Goal: Information Seeking & Learning: Learn about a topic

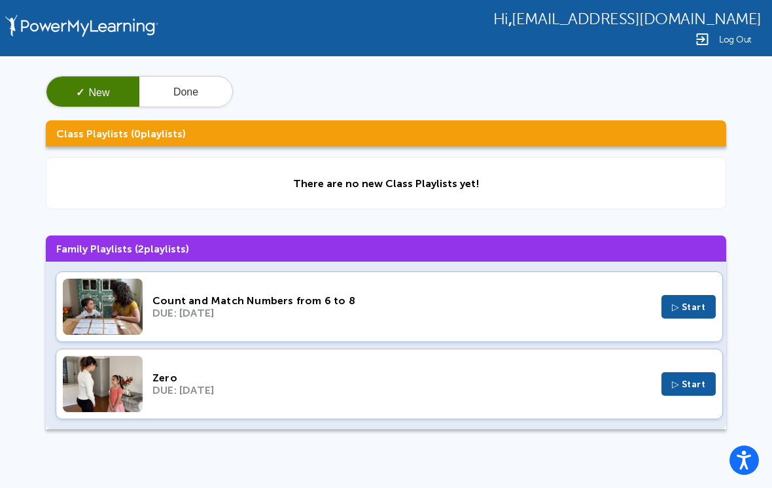
click at [689, 396] on button "▷ Start" at bounding box center [688, 384] width 55 height 24
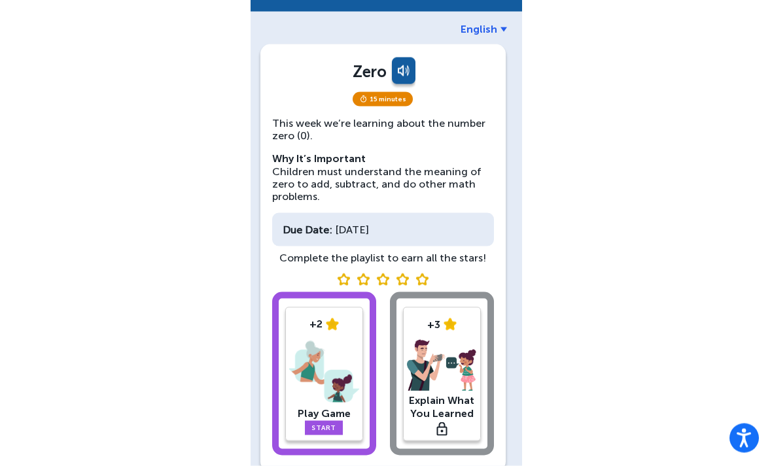
scroll to position [48, 0]
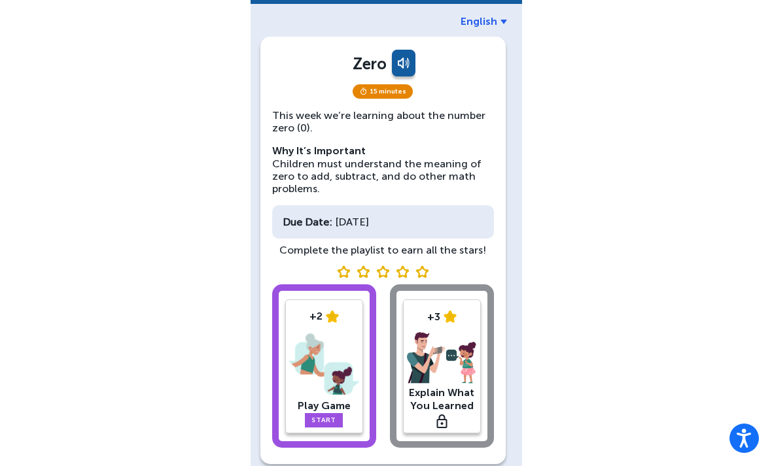
click at [330, 413] on link "Start" at bounding box center [324, 420] width 38 height 14
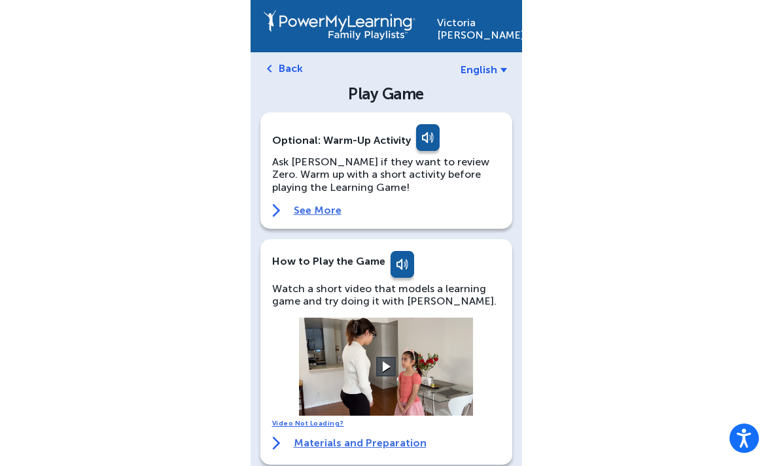
click at [387, 359] on button at bounding box center [386, 367] width 20 height 20
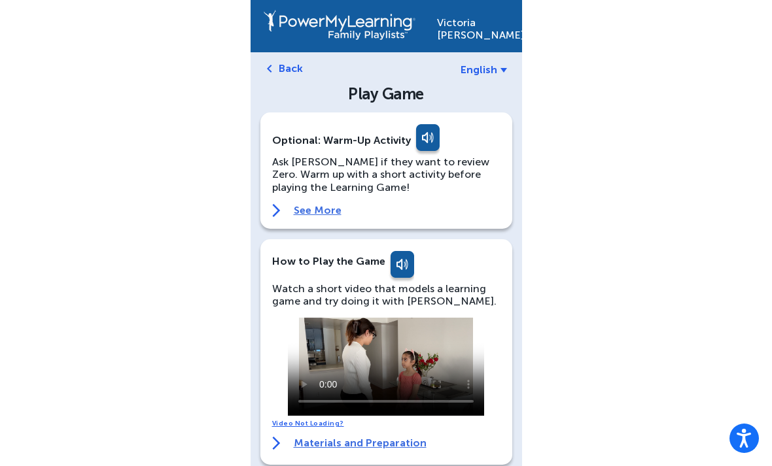
click at [382, 348] on video at bounding box center [386, 367] width 196 height 98
click at [302, 318] on video at bounding box center [386, 367] width 196 height 98
click at [322, 318] on video at bounding box center [386, 367] width 196 height 98
click at [329, 323] on video at bounding box center [386, 367] width 196 height 98
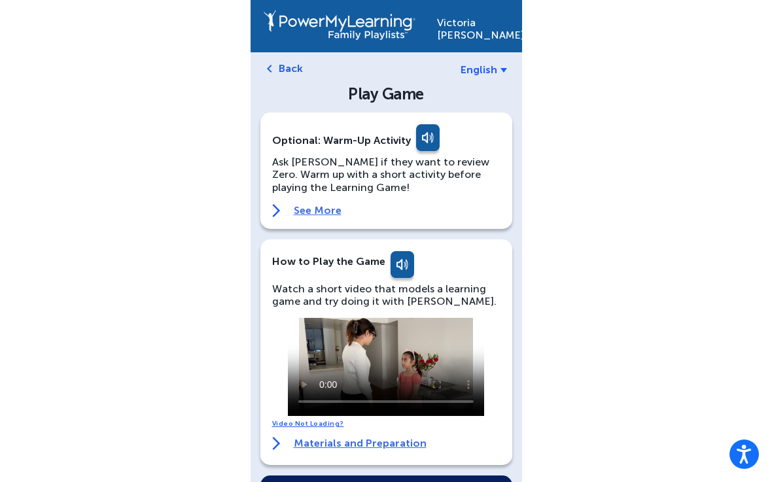
click at [294, 326] on video at bounding box center [386, 367] width 196 height 98
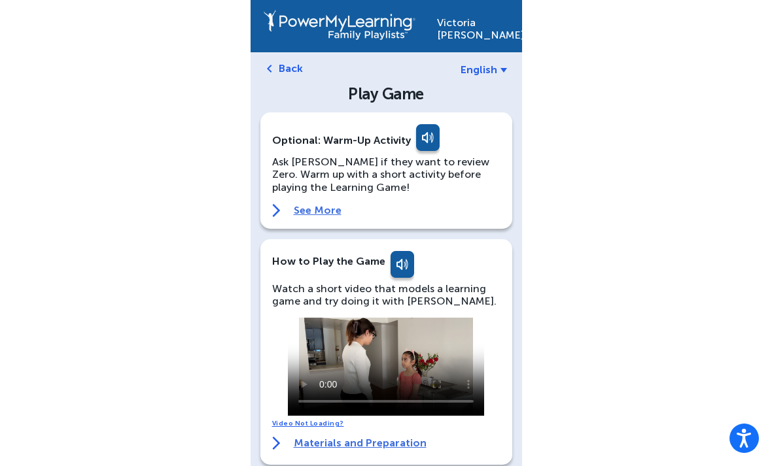
click at [375, 371] on video at bounding box center [386, 367] width 196 height 98
click at [9, 466] on div "[PERSON_NAME] English Back Play Game Optional: Warm-Up Activity Ask [PERSON_NAM…" at bounding box center [386, 446] width 772 height 893
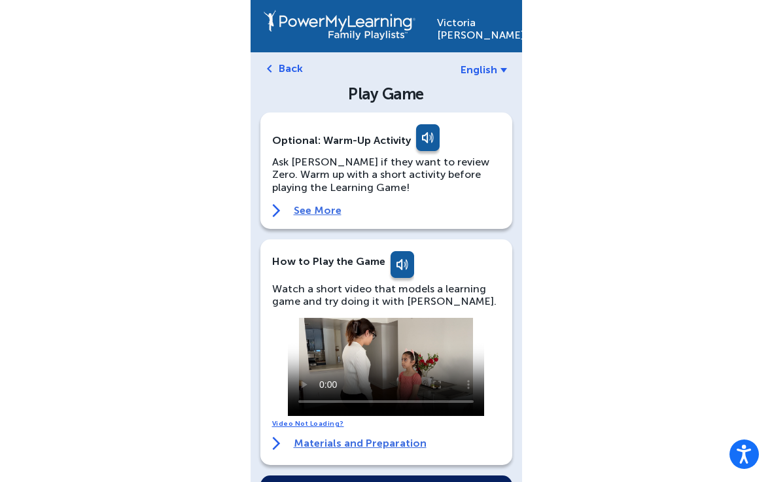
click at [307, 324] on video at bounding box center [386, 367] width 196 height 98
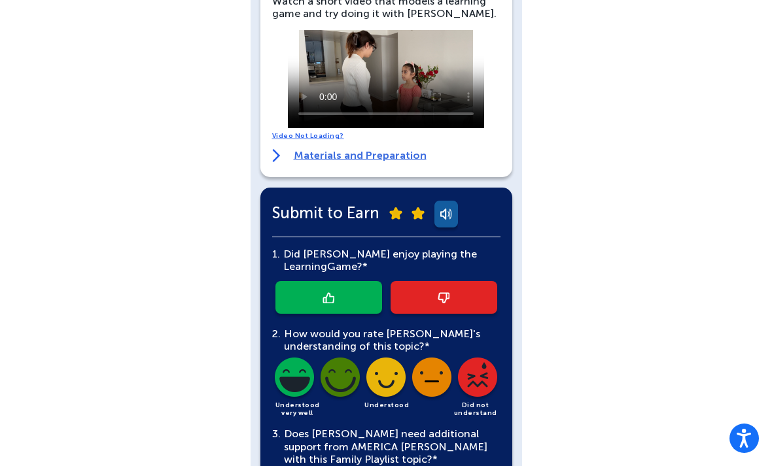
scroll to position [289, 0]
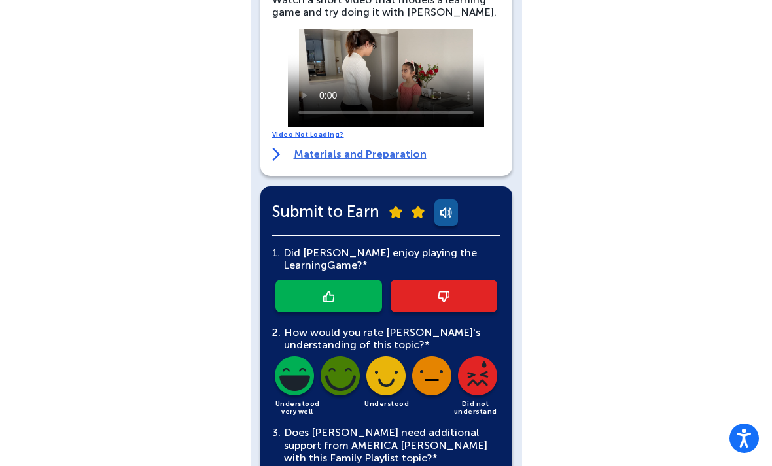
click at [345, 292] on link at bounding box center [328, 296] width 107 height 33
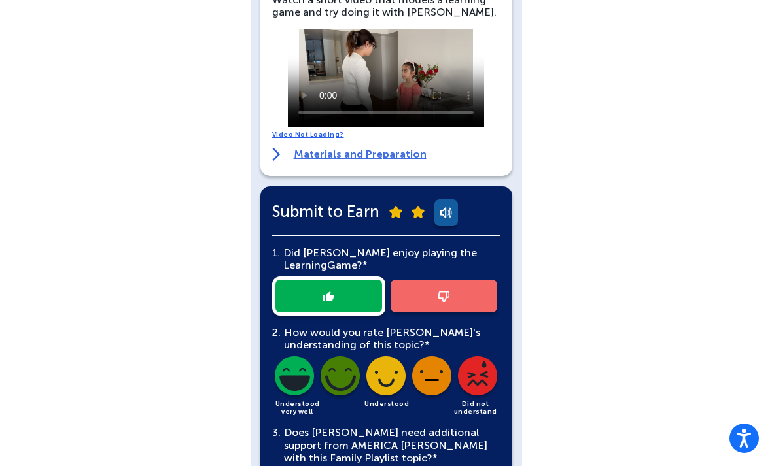
click at [301, 372] on img at bounding box center [294, 378] width 44 height 44
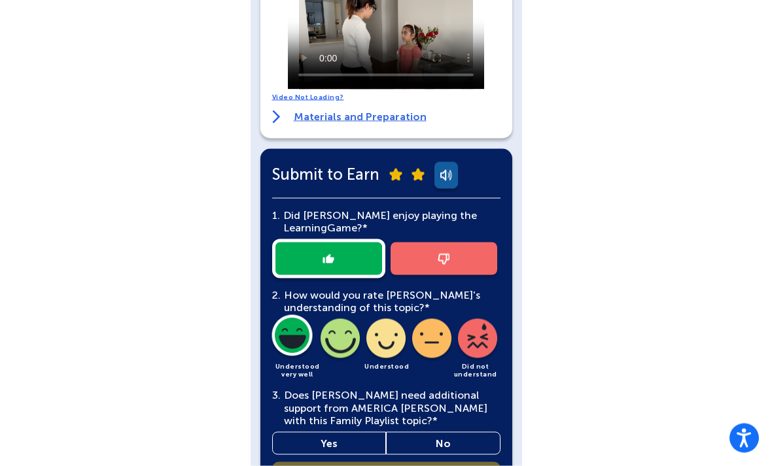
scroll to position [383, 0]
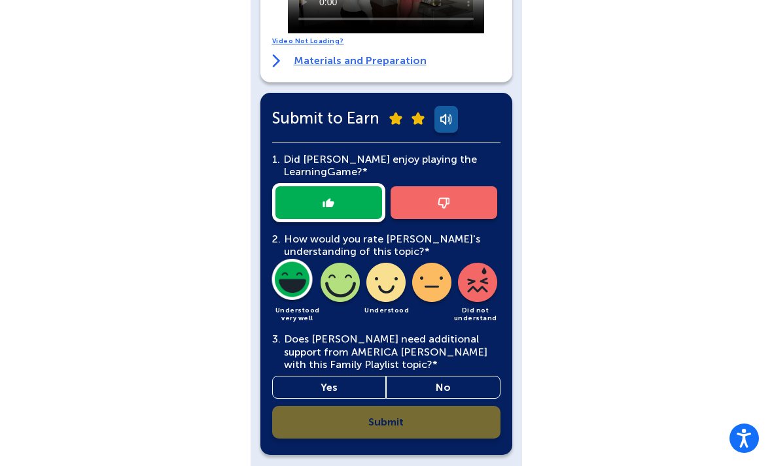
click at [461, 396] on link "No" at bounding box center [443, 387] width 114 height 23
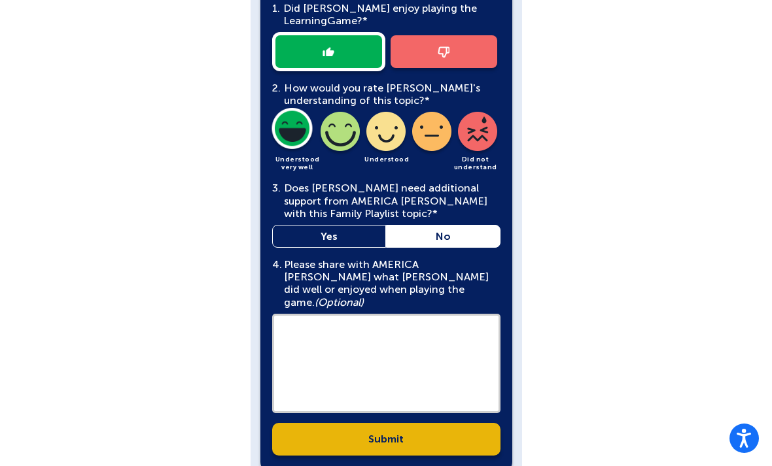
scroll to position [538, 0]
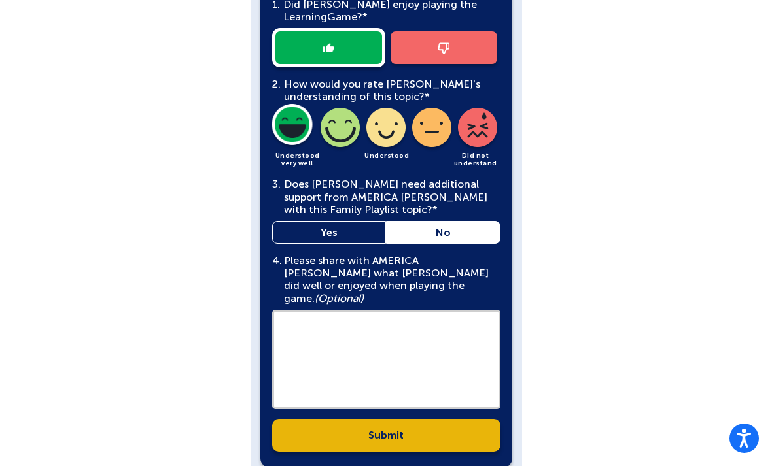
click at [428, 343] on textarea at bounding box center [386, 359] width 228 height 99
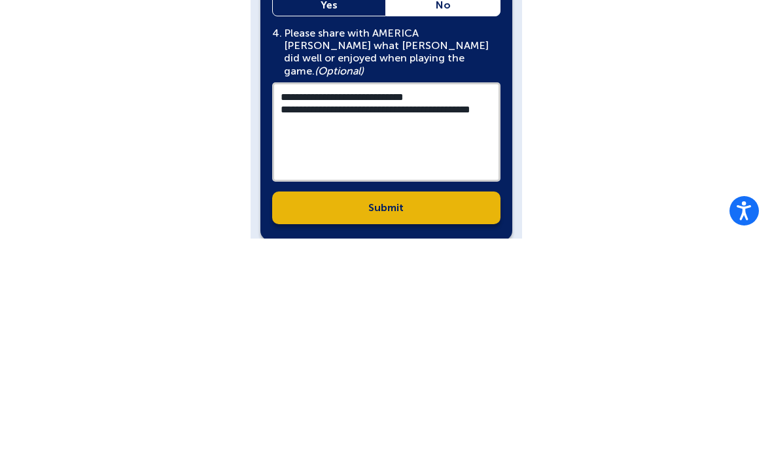
type textarea "**********"
click at [450, 419] on link "Submit" at bounding box center [386, 435] width 228 height 33
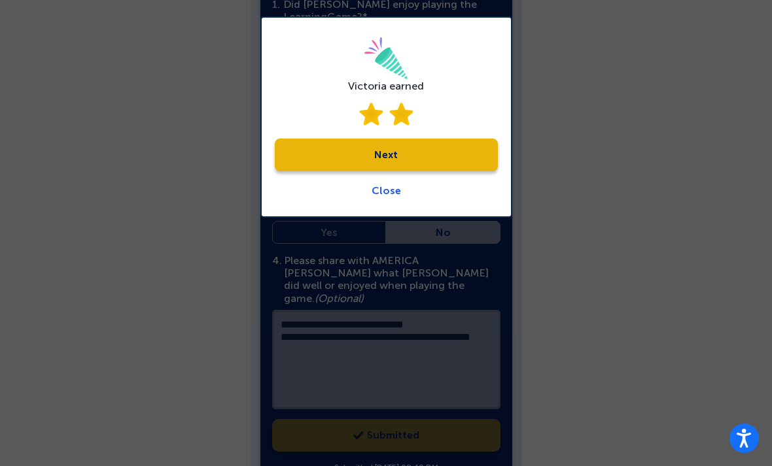
click at [441, 155] on link "Next" at bounding box center [386, 155] width 223 height 33
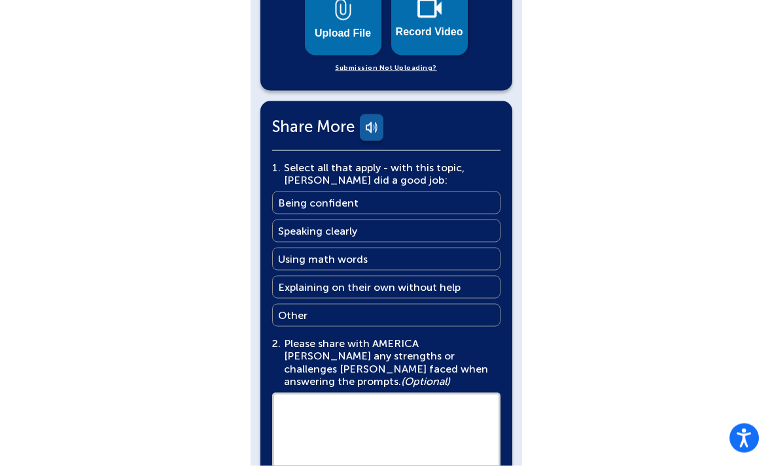
scroll to position [706, 0]
click at [445, 191] on link "Being confident Being confident" at bounding box center [386, 202] width 228 height 23
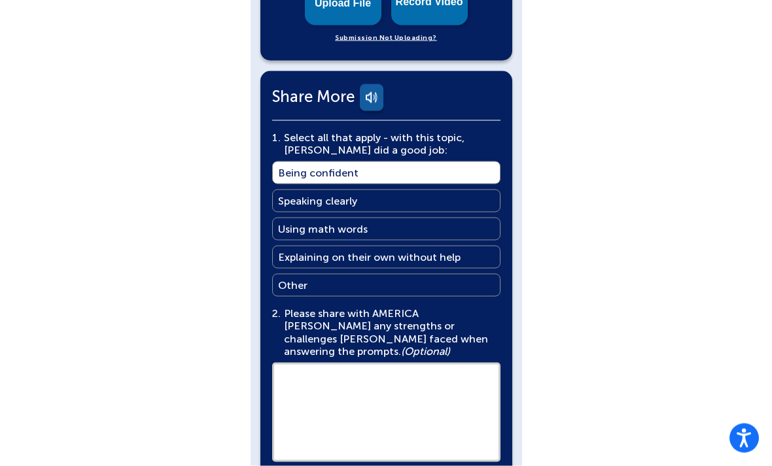
scroll to position [766, 0]
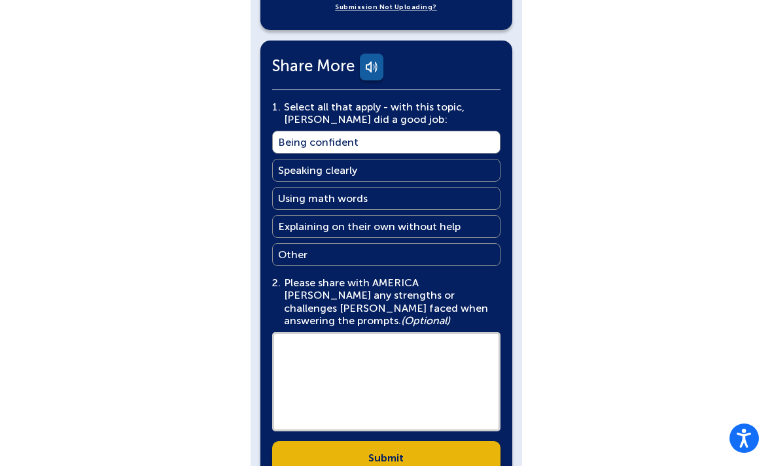
click at [440, 445] on link "Submit" at bounding box center [386, 457] width 228 height 33
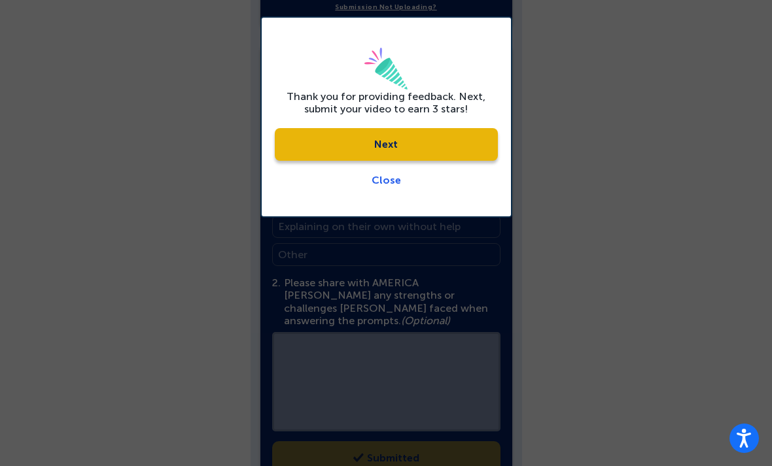
click at [390, 184] on link "Close" at bounding box center [385, 180] width 29 height 12
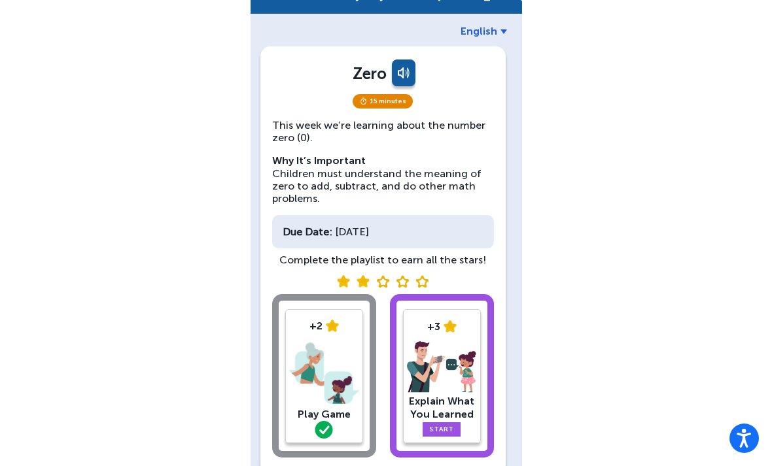
scroll to position [48, 0]
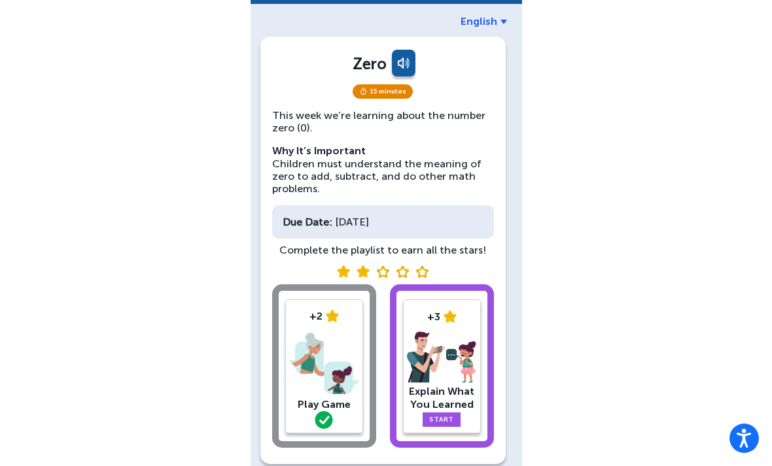
click at [443, 418] on link "Start" at bounding box center [442, 420] width 38 height 14
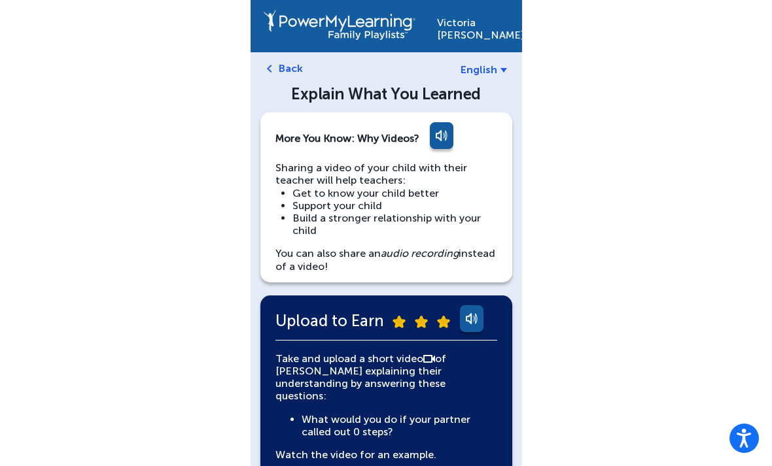
click at [268, 66] on img at bounding box center [269, 69] width 5 height 8
